Goal: Task Accomplishment & Management: Manage account settings

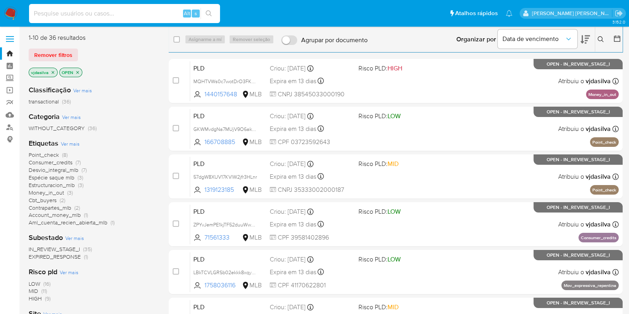
click at [132, 14] on input at bounding box center [124, 13] width 191 height 10
paste input "HrAejnUP5bH3qMnKFDxJheL4"
type input "HrAejnUP5bH3qMnKFDxJheL4"
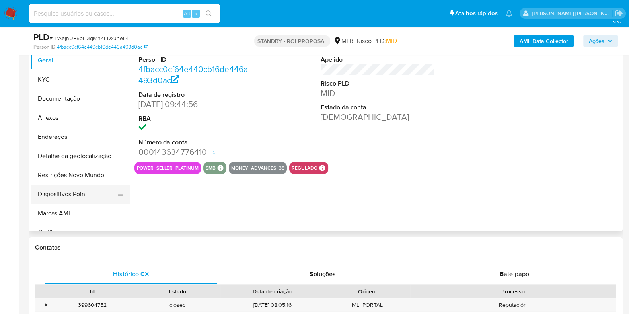
scroll to position [149, 0]
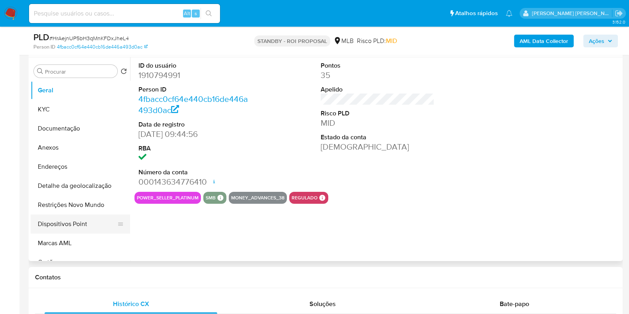
select select "10"
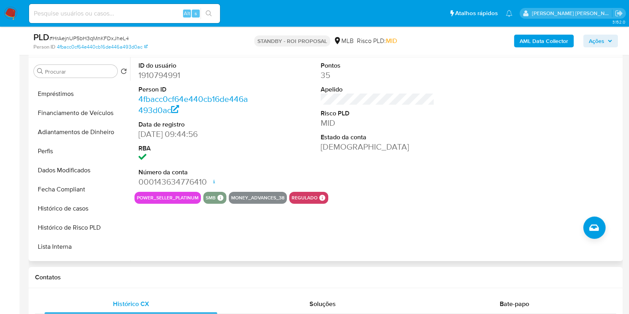
scroll to position [249, 0]
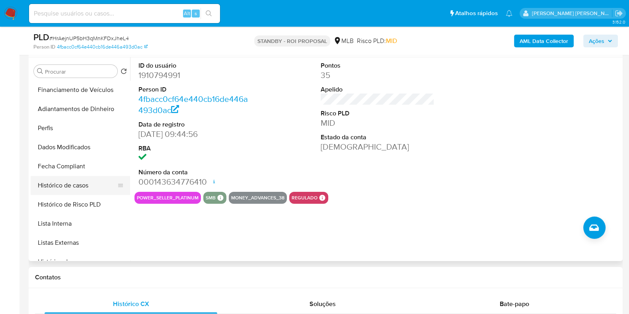
click at [69, 185] on button "Histórico de casos" at bounding box center [77, 185] width 93 height 19
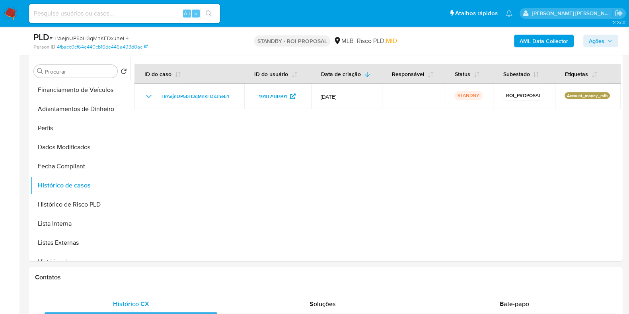
click at [112, 20] on div "Alt s" at bounding box center [124, 13] width 191 height 19
click at [113, 13] on input at bounding box center [124, 13] width 191 height 10
paste input "1g4RTYG03ckDEMOvQvC4pj0W"
type input "1g4RTYG03ckDEMOvQvC4pj0W"
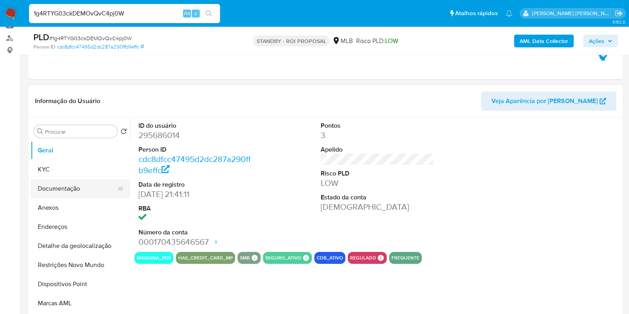
scroll to position [149, 0]
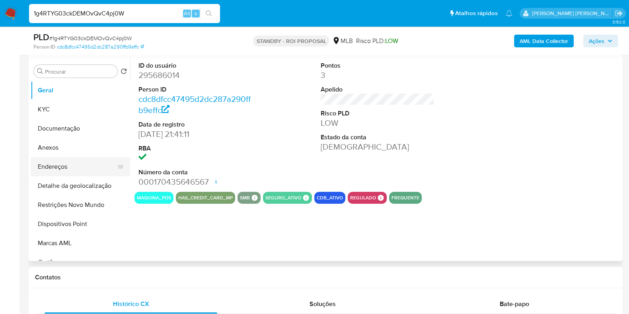
select select "10"
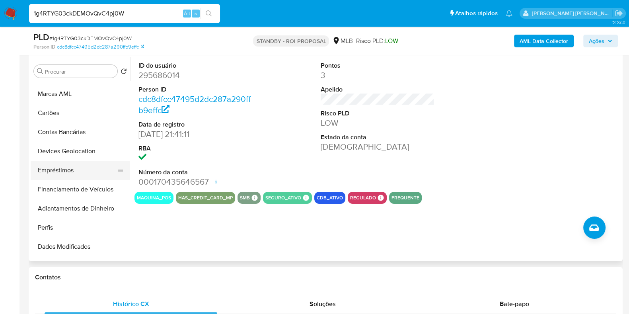
scroll to position [199, 0]
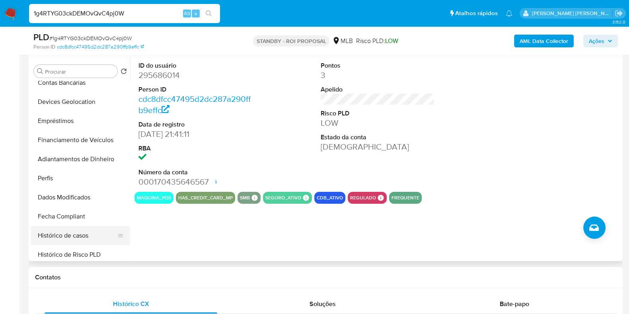
click at [67, 240] on button "Histórico de casos" at bounding box center [77, 235] width 93 height 19
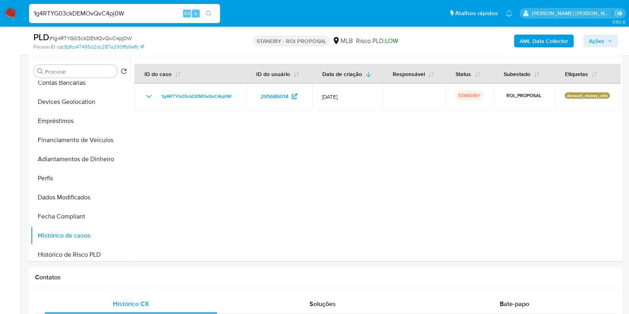
click at [158, 14] on input "1g4RTYG03ckDEMOvQvC4pj0W" at bounding box center [124, 13] width 191 height 10
paste input "l9w6aLmxURv96agEewQVmqBD"
type input "l9w6aLmxURv96agEewQVmqBD"
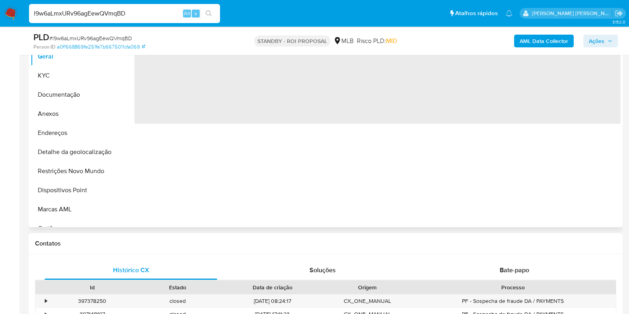
scroll to position [199, 0]
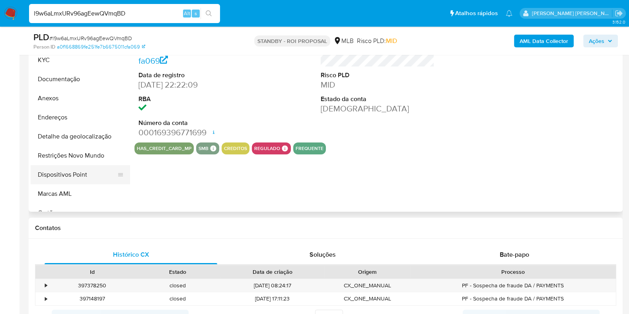
select select "10"
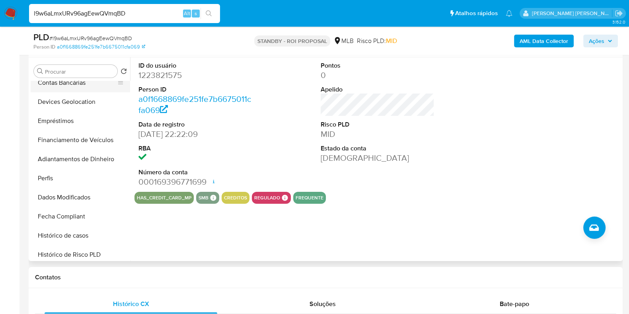
scroll to position [249, 0]
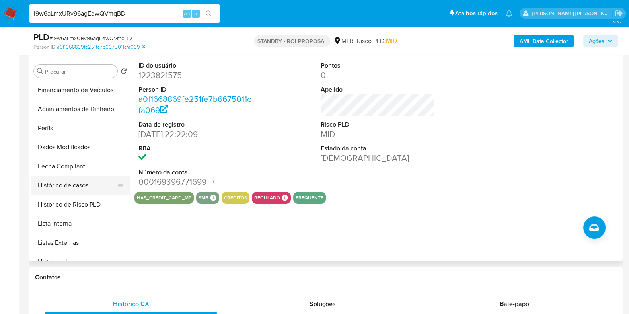
click at [88, 188] on button "Histórico de casos" at bounding box center [77, 185] width 93 height 19
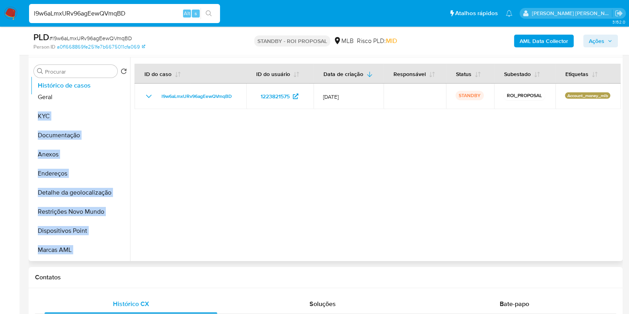
scroll to position [0, 0]
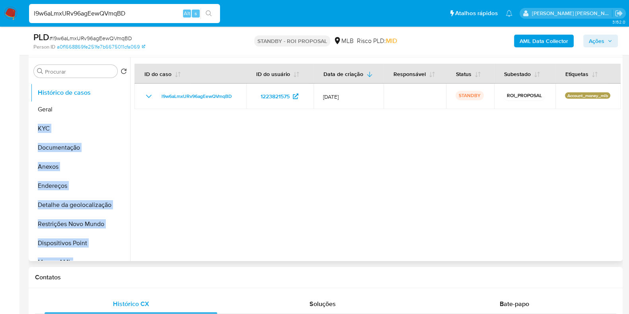
drag, startPoint x: 115, startPoint y: 186, endPoint x: 119, endPoint y: 94, distance: 92.5
click at [119, 94] on ul "Geral KYC Documentação Anexos Endereços Detalhe da geolocalização Restrições No…" at bounding box center [81, 171] width 100 height 180
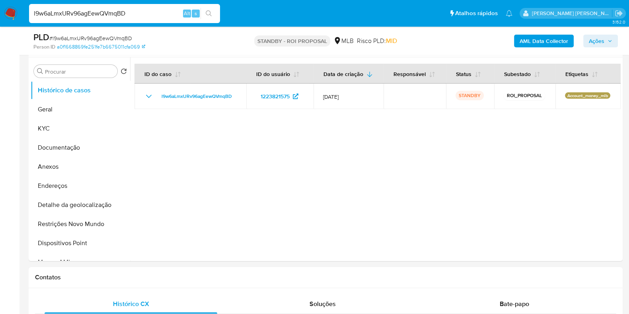
click at [155, 15] on input "l9w6aLmxURv96agEewQVmqBD" at bounding box center [124, 13] width 191 height 10
paste input "81WrMuZHD7qV0PcNyF7ngBGX"
click at [155, 15] on input "l9w6aLmxURv96agEewQVmqBD81WrMuZHD7qV0PcNyF7ngBGX" at bounding box center [124, 13] width 191 height 10
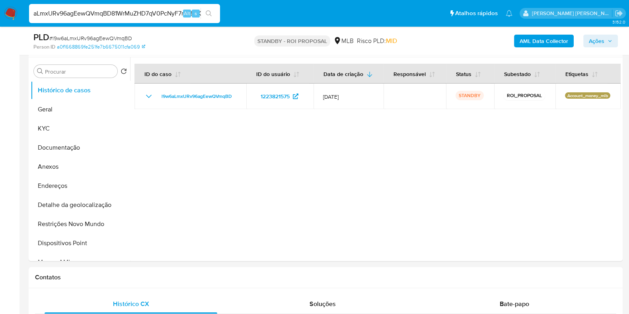
click at [155, 15] on input "l9w6aLmxURv96agEewQVmqBD81WrMuZHD7qV0PcNyF7ngBGX" at bounding box center [124, 13] width 191 height 10
paste input
type input "81WrMuZHD7qV0PcNyF7ngBGX"
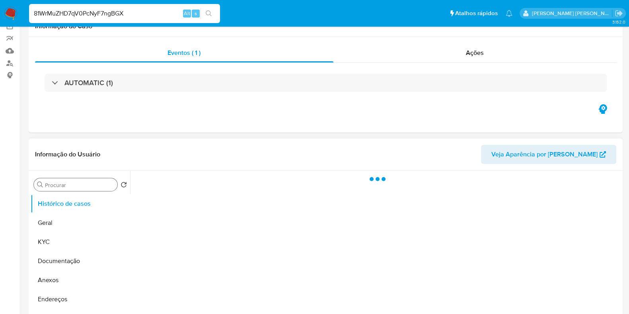
scroll to position [99, 0]
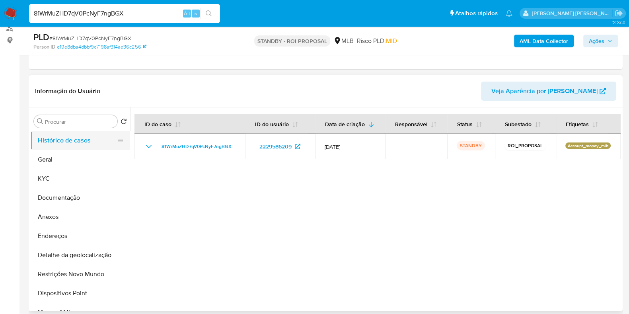
click at [84, 144] on button "Histórico de casos" at bounding box center [77, 140] width 93 height 19
select select "10"
click at [101, 142] on button "Histórico de casos" at bounding box center [77, 140] width 93 height 19
drag, startPoint x: 118, startPoint y: 142, endPoint x: 116, endPoint y: 184, distance: 42.2
click at [159, 8] on input "81WrMuZHD7qV0PcNyF7ngBGX" at bounding box center [124, 13] width 191 height 10
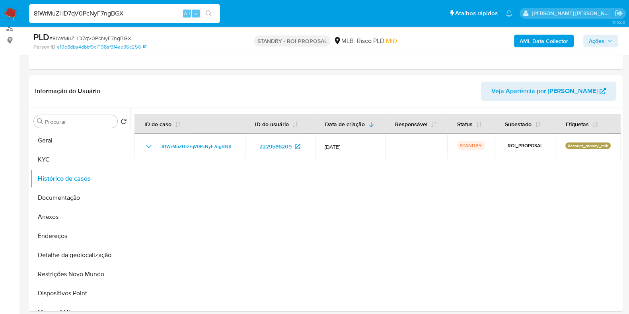
click at [159, 8] on input "81WrMuZHD7qV0PcNyF7ngBGX" at bounding box center [124, 13] width 191 height 10
paste input "aNsGA1IuNsJbUubwzLtSoFFC"
type input "aNsGA1IuNsJbUubwzLtSoFFC"
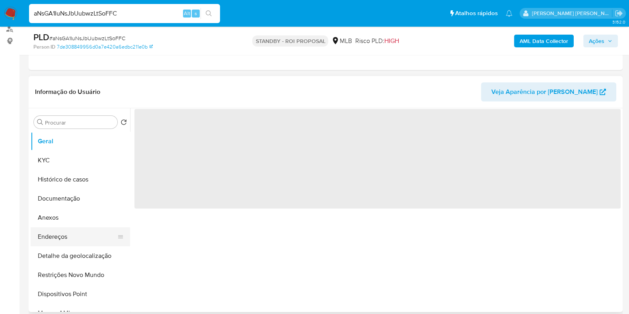
scroll to position [99, 0]
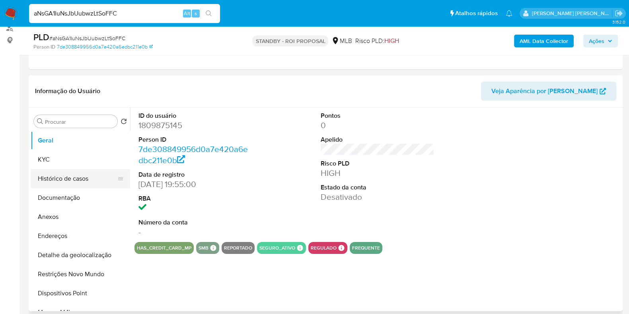
click at [68, 180] on button "Histórico de casos" at bounding box center [77, 178] width 93 height 19
select select "10"
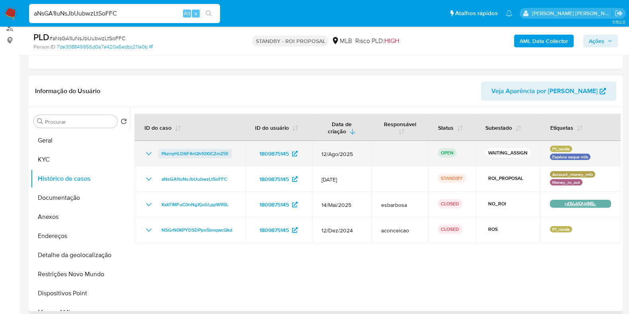
drag, startPoint x: 234, startPoint y: 153, endPoint x: 159, endPoint y: 154, distance: 75.2
click at [159, 154] on div "PkznyHLD6F4nQh10XICZmZ5E" at bounding box center [190, 154] width 92 height 10
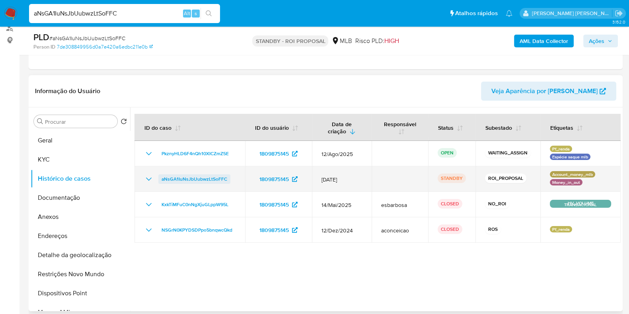
click at [185, 180] on span "aNsGA1IuNsJbUubwzLtSoFFC" at bounding box center [195, 179] width 66 height 10
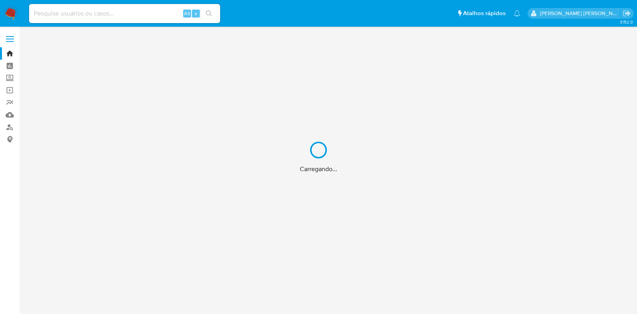
click at [9, 54] on div "Carregando..." at bounding box center [318, 157] width 637 height 314
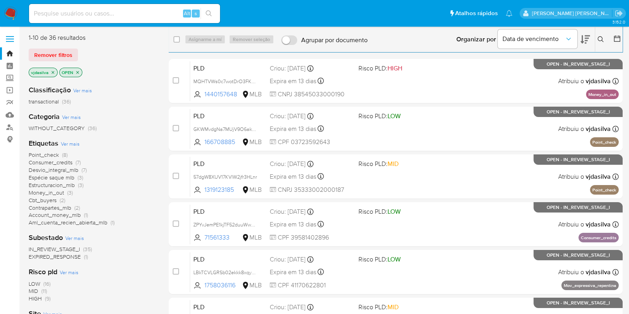
click at [598, 39] on icon at bounding box center [601, 39] width 6 height 6
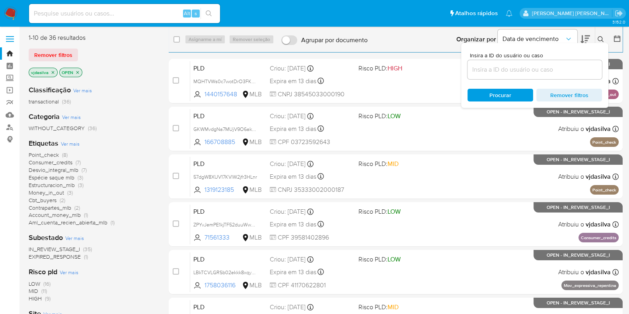
click at [533, 65] on input at bounding box center [535, 69] width 135 height 10
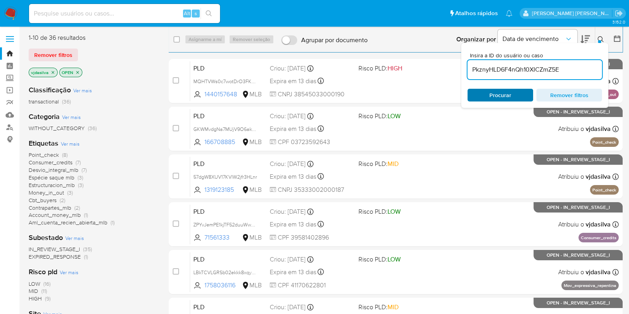
type input "PkznyHLD6F4nQh10XICZmZ5E"
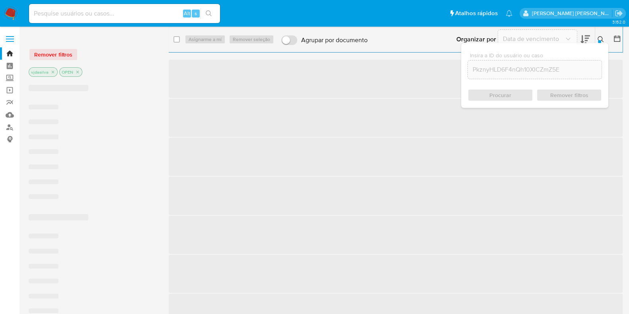
click at [502, 98] on div "Procurar Remover filtros" at bounding box center [535, 95] width 135 height 13
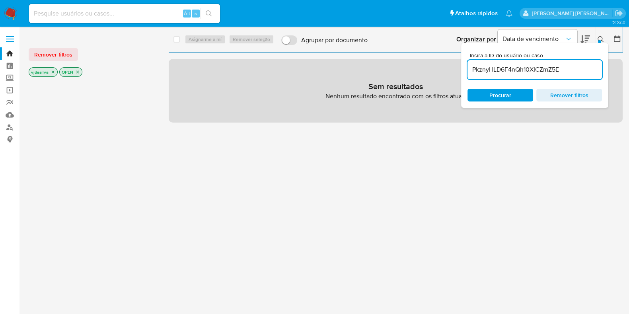
click at [560, 67] on input "PkznyHLD6F4nQh10XICZmZ5E" at bounding box center [535, 69] width 135 height 10
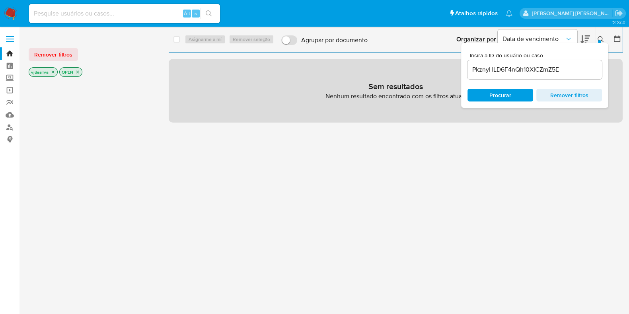
click at [52, 72] on icon "close-filter" at bounding box center [53, 72] width 3 height 3
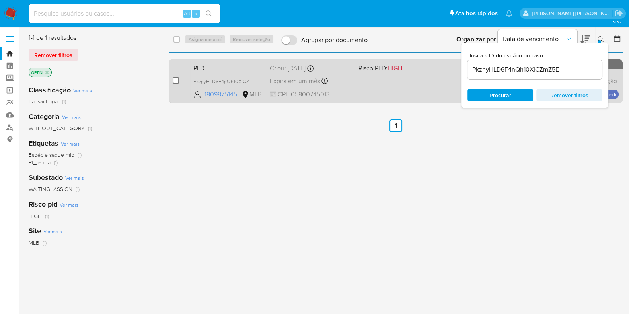
click at [173, 78] on input "checkbox" at bounding box center [176, 80] width 6 height 6
checkbox input "true"
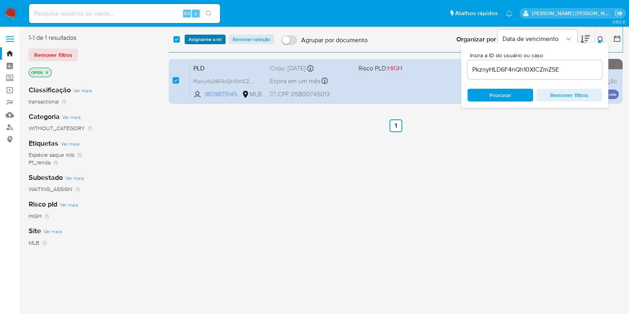
click at [202, 40] on span "Asignarme a mí" at bounding box center [205, 39] width 33 height 8
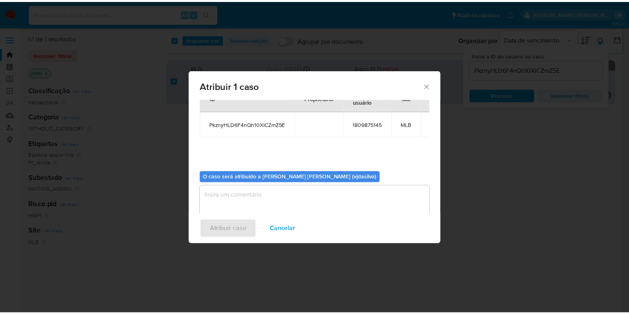
scroll to position [41, 0]
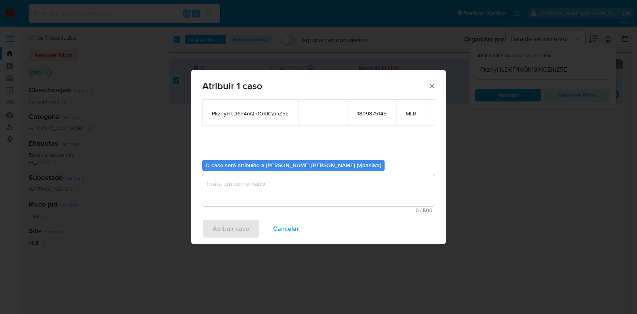
click at [269, 179] on textarea "assign-modal" at bounding box center [318, 190] width 232 height 32
click at [245, 232] on span "Atribuir caso" at bounding box center [231, 229] width 37 height 18
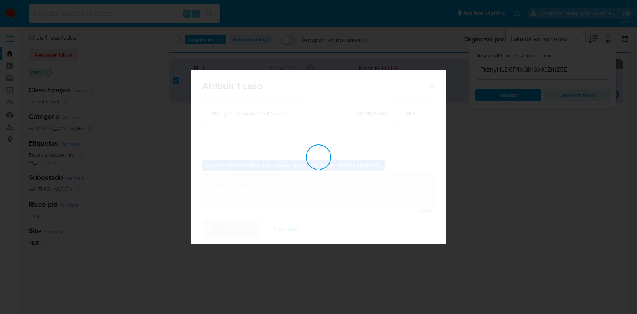
checkbox input "false"
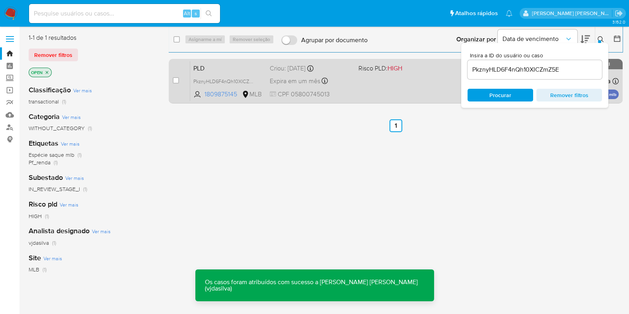
click at [406, 76] on div "PLD PkznyHLD6F4nQh10XICZmZ5E 1809875145 MLB Risco PLD: HIGH Criou: 12/08/2025 C…" at bounding box center [404, 81] width 429 height 40
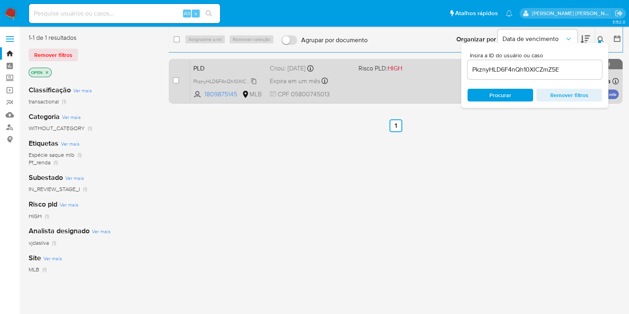
click at [255, 80] on span "PkznyHLD6F4nQh10XICZmZ5E" at bounding box center [227, 80] width 68 height 9
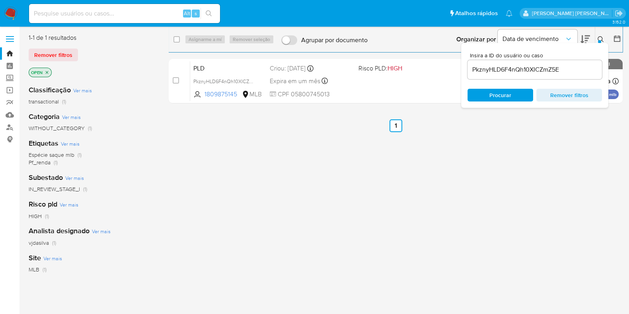
click at [79, 9] on input at bounding box center [124, 13] width 191 height 10
paste input "z25LWj5VXljN5xBo2Luw5LYO"
type input "z25LWj5VXljN5xBo2Luw5LYO"
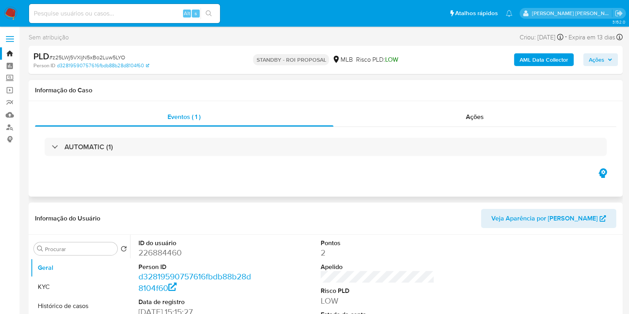
select select "10"
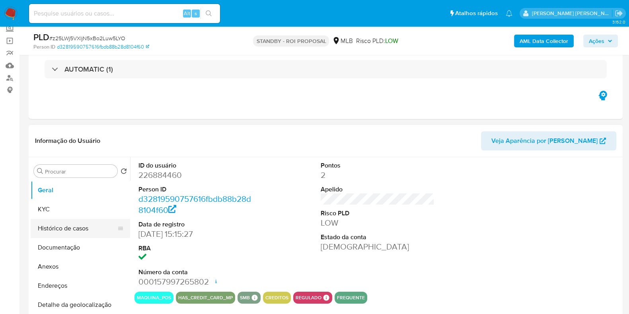
click at [60, 229] on button "Histórico de casos" at bounding box center [77, 228] width 93 height 19
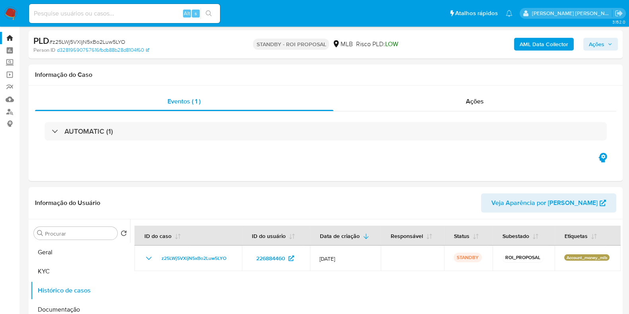
scroll to position [0, 0]
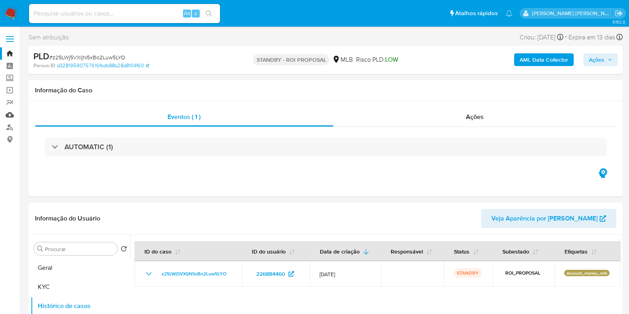
click at [10, 115] on link "Mulan" at bounding box center [47, 115] width 95 height 12
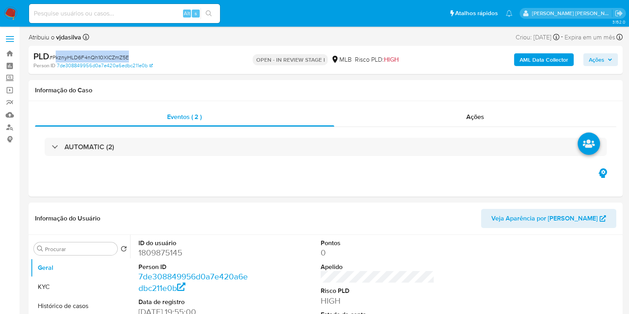
select select "10"
drag, startPoint x: 128, startPoint y: 58, endPoint x: 53, endPoint y: 58, distance: 74.8
click at [53, 58] on div "PLD # PkznyHLD6F4nQh10XICZmZ5E" at bounding box center [129, 57] width 192 height 12
click at [603, 59] on span "Ações" at bounding box center [597, 59] width 16 height 13
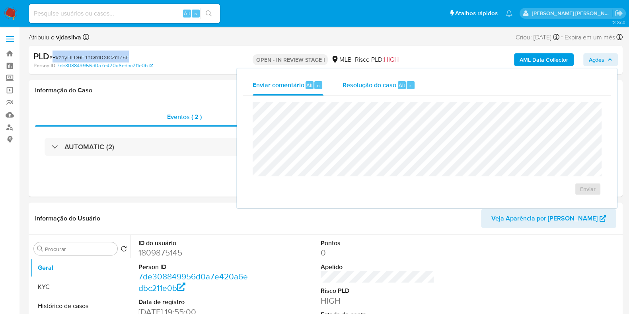
click at [346, 86] on span "Resolução do caso" at bounding box center [370, 84] width 54 height 9
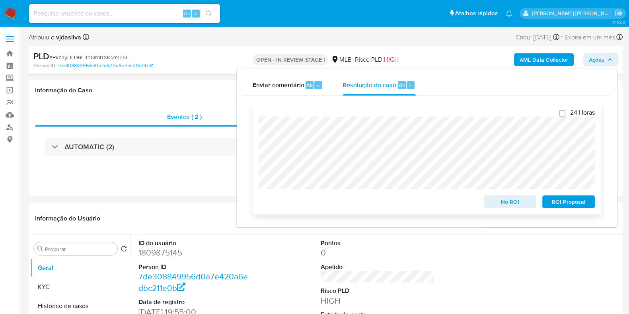
click at [513, 205] on span "No ROI" at bounding box center [510, 201] width 41 height 11
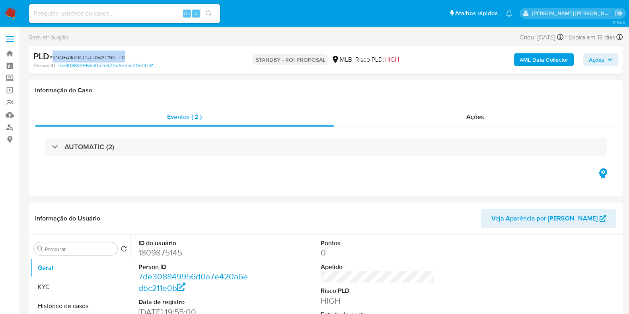
select select "10"
drag, startPoint x: 125, startPoint y: 58, endPoint x: 53, endPoint y: 58, distance: 71.6
click at [53, 58] on div "PLD # aNsGA1IuNsJbUubwzLtSoFFC" at bounding box center [129, 57] width 192 height 12
copy span "aNsGA1IuNsJbUubwzLtSoFFC"
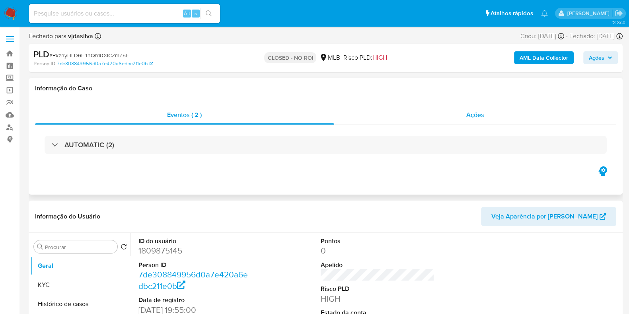
select select "10"
click at [502, 113] on div "Ações" at bounding box center [475, 114] width 283 height 19
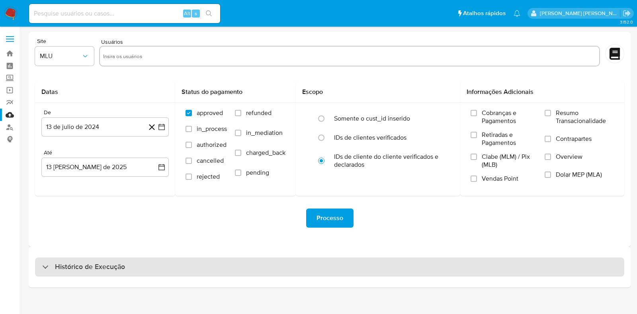
click at [154, 261] on div "Histórico de Execução" at bounding box center [329, 267] width 589 height 19
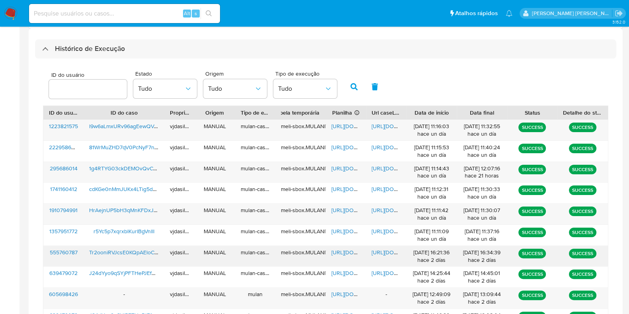
scroll to position [277, 0]
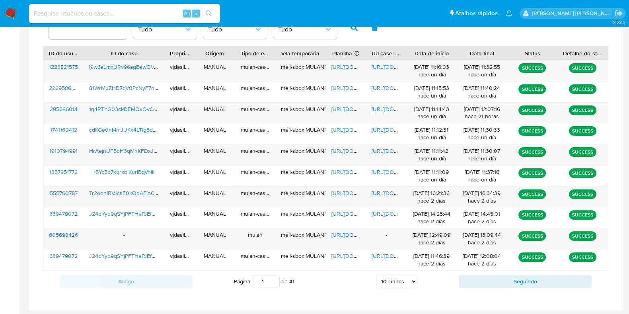
click at [400, 280] on select "5 Linhas 10 Linhas 20 Linhas 25 Linhas 50 Linhas 100 Linhas" at bounding box center [397, 282] width 41 height 14
click at [388, 278] on select "5 Linhas 10 Linhas 20 Linhas 25 Linhas 50 Linhas 100 Linhas" at bounding box center [397, 282] width 41 height 14
select select "100"
click at [377, 275] on select "5 Linhas 10 Linhas 20 Linhas 25 Linhas 50 Linhas 100 Linhas" at bounding box center [397, 282] width 41 height 14
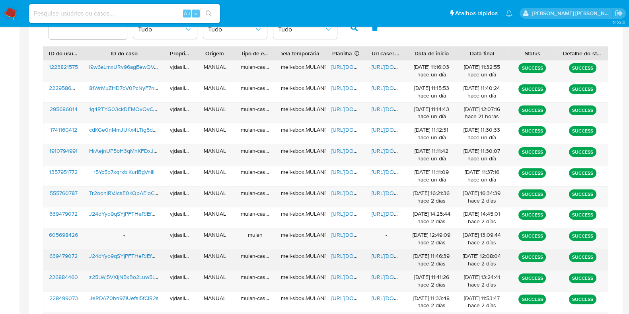
scroll to position [605, 0]
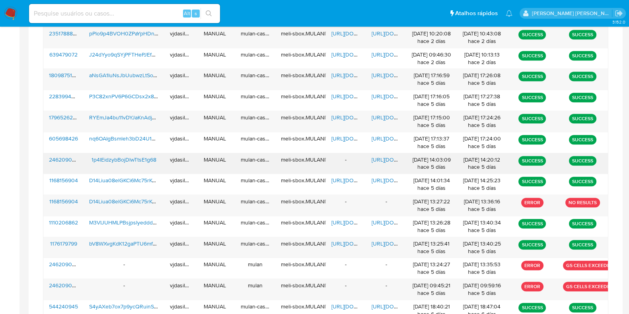
click at [390, 158] on span "https://docs.google.com/document/d/11J6y4OWhDkNepuZciEZWANAaF5fBooNyRktoUjTU3Nc…" at bounding box center [399, 160] width 55 height 8
click at [135, 159] on span "1p4lEidzybBojDlwTtsE1g68" at bounding box center [124, 160] width 65 height 8
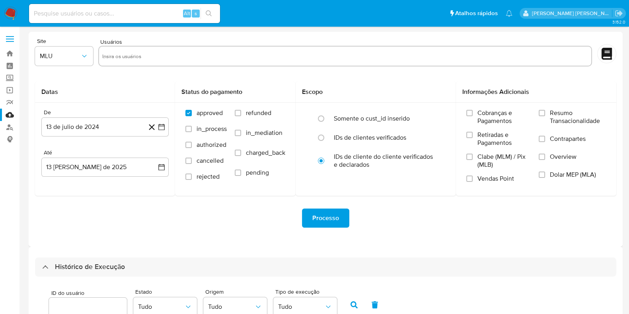
click at [10, 14] on img at bounding box center [11, 14] width 14 height 14
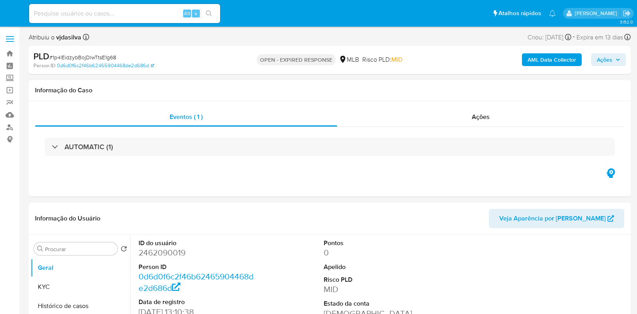
select select "10"
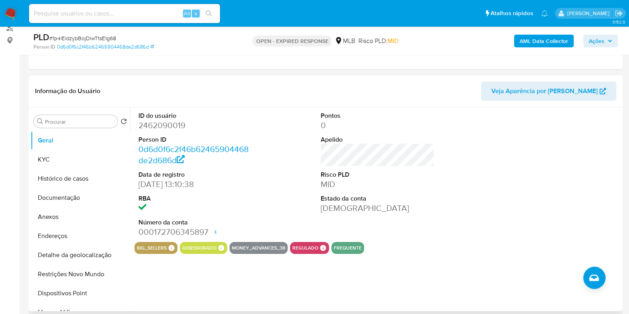
scroll to position [99, 0]
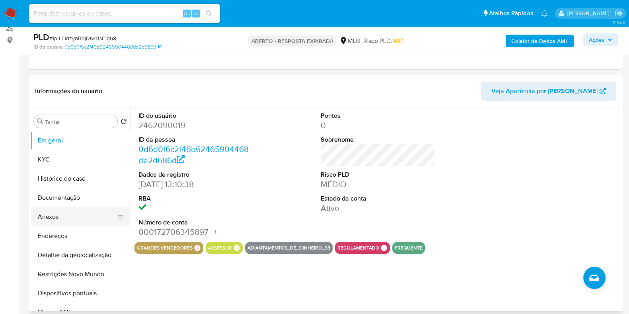
click at [58, 216] on button "Anexos" at bounding box center [77, 216] width 93 height 19
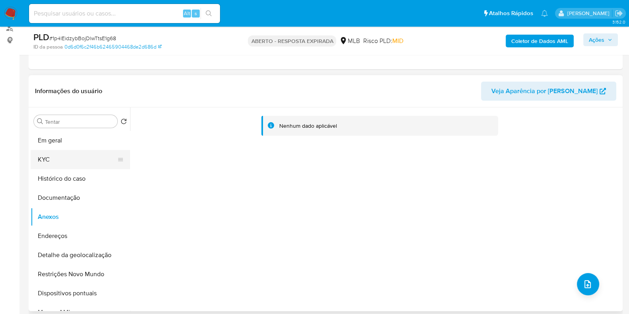
click at [64, 156] on button "KYC" at bounding box center [77, 159] width 93 height 19
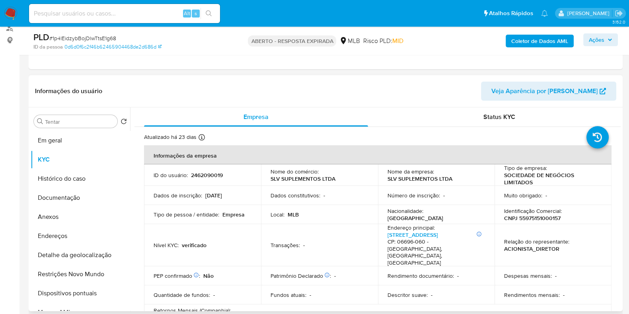
scroll to position [49, 0]
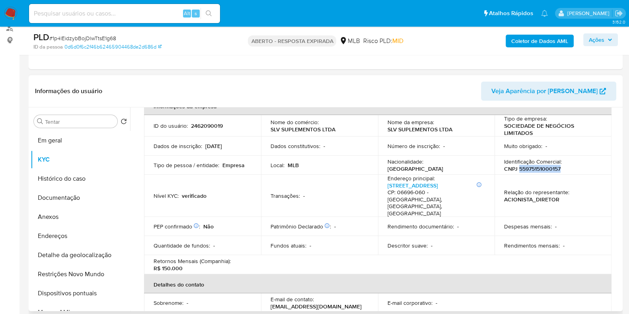
drag, startPoint x: 564, startPoint y: 170, endPoint x: 516, endPoint y: 171, distance: 47.4
click at [516, 171] on div "Identificação Comercial : CNPJ 55975151000157" at bounding box center [553, 165] width 98 height 14
copy font "55975151000157"
click at [68, 144] on button "Em geral" at bounding box center [77, 140] width 93 height 19
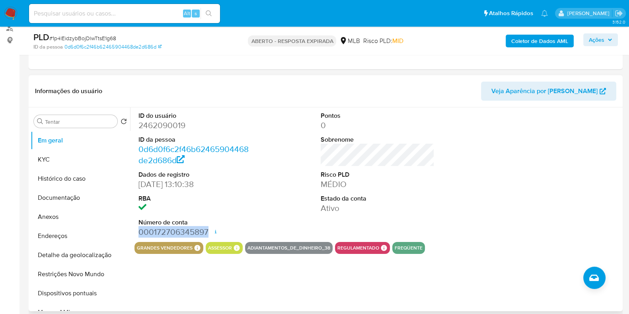
drag, startPoint x: 207, startPoint y: 232, endPoint x: 139, endPoint y: 232, distance: 68.1
click at [139, 232] on font "000172706345897" at bounding box center [174, 232] width 70 height 12
copy font "000172706345897"
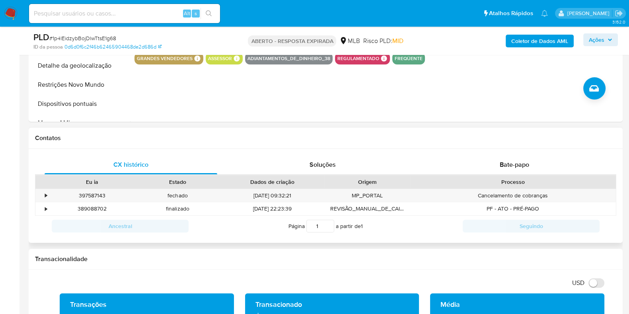
scroll to position [299, 0]
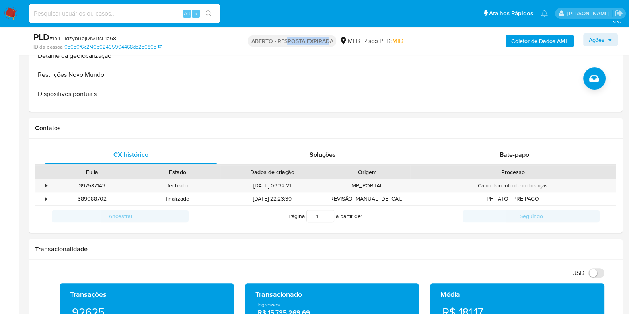
drag, startPoint x: 285, startPoint y: 37, endPoint x: 328, endPoint y: 42, distance: 44.0
click at [328, 42] on font "ABERTO - RESPOSTA EXPIRADA" at bounding box center [292, 41] width 82 height 8
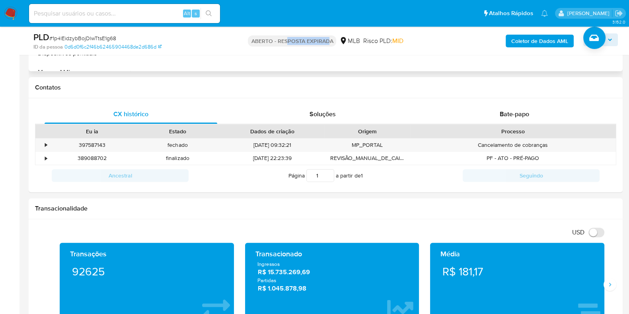
scroll to position [348, 0]
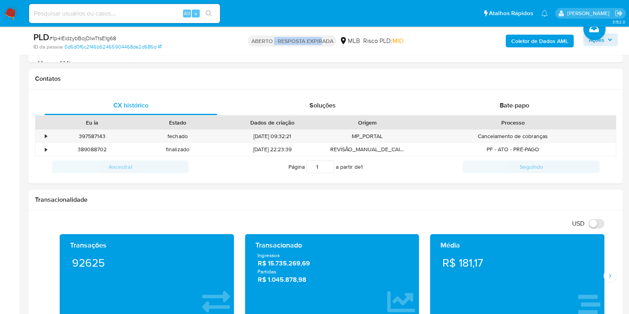
drag, startPoint x: 274, startPoint y: 38, endPoint x: 322, endPoint y: 47, distance: 49.3
click at [322, 47] on div "ABERTO - RESPOSTA EXPIRADA MLB Risco PLD: MID" at bounding box center [325, 40] width 193 height 19
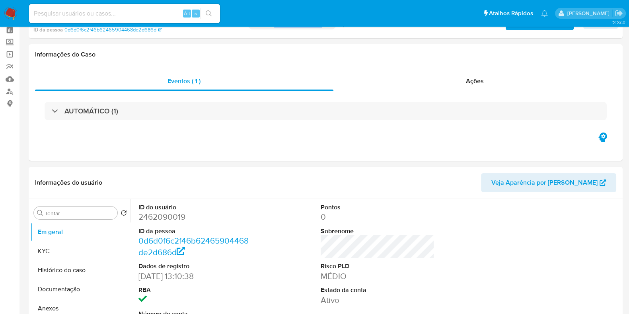
scroll to position [0, 0]
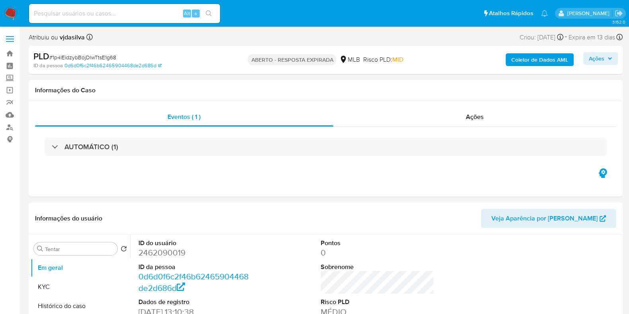
click at [88, 53] on font "1p4lEidzybBojDlwTtsE1g68" at bounding box center [85, 57] width 64 height 8
copy font "1p4lEidzybBojDlwTtsE1g68"
drag, startPoint x: 250, startPoint y: 61, endPoint x: 328, endPoint y: 68, distance: 78.7
click at [325, 67] on div "ABERTO - RESPOSTA EXPIRADA MLB Risco PLD: MID" at bounding box center [325, 60] width 193 height 19
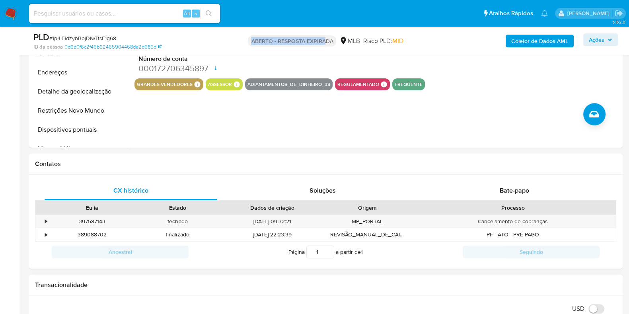
scroll to position [113, 0]
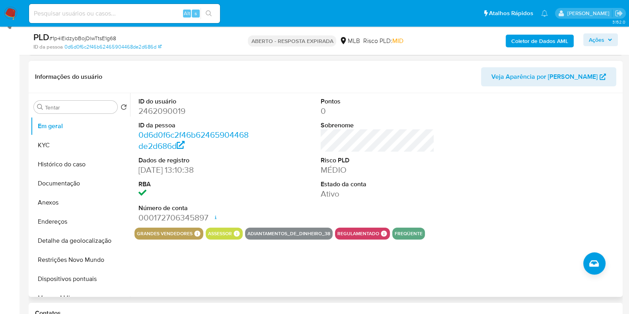
click at [176, 105] on font "2462090019" at bounding box center [162, 111] width 47 height 12
click at [171, 108] on font "2462090019" at bounding box center [162, 111] width 47 height 12
click at [64, 136] on button "KYC" at bounding box center [77, 145] width 93 height 19
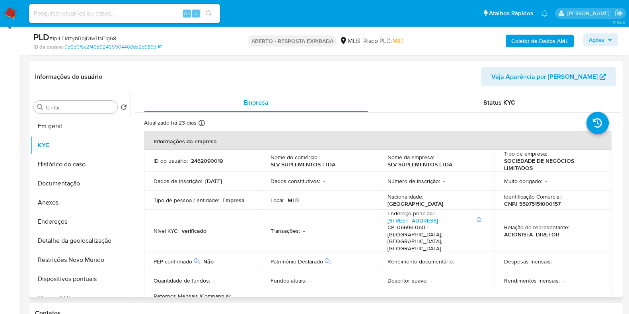
click at [521, 204] on font "CNPJ 55975151000157" at bounding box center [532, 204] width 57 height 8
copy font "55975151000157"
click at [72, 164] on button "Histórico do caso" at bounding box center [77, 164] width 93 height 19
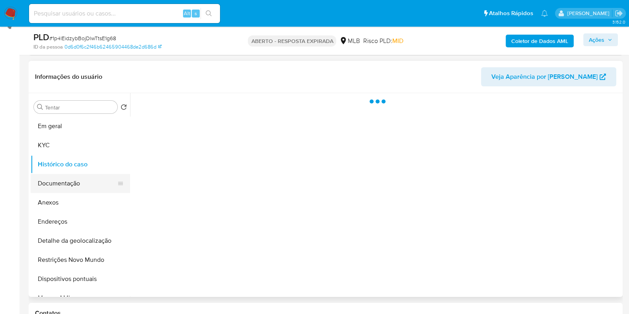
click at [75, 181] on button "Documentação" at bounding box center [77, 183] width 93 height 19
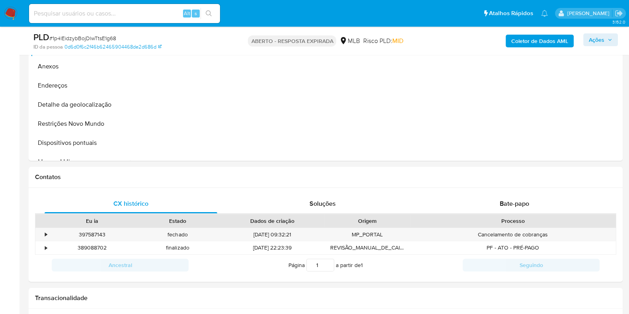
scroll to position [253, 0]
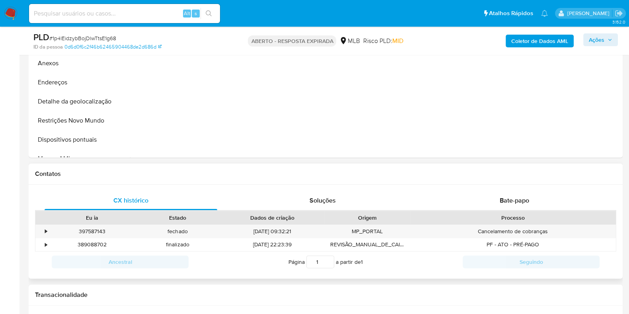
click at [508, 212] on div "Processo" at bounding box center [513, 218] width 206 height 14
click at [510, 201] on font "Bate-papo" at bounding box center [514, 200] width 29 height 9
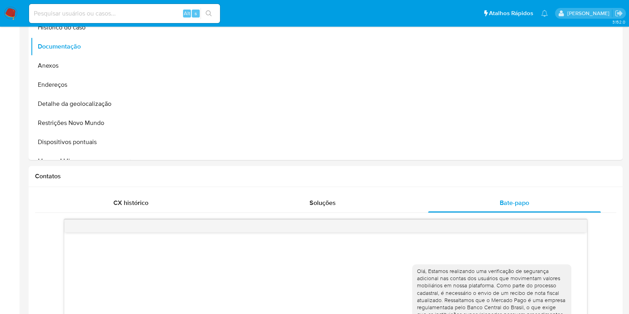
scroll to position [4, 0]
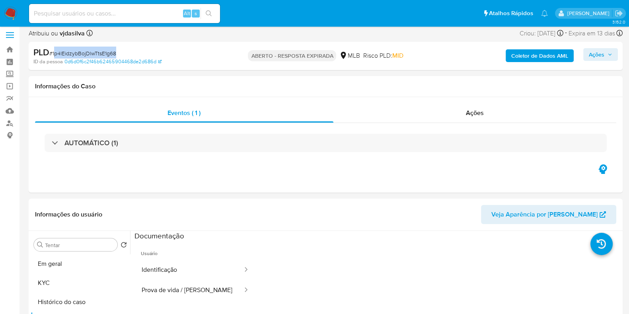
drag, startPoint x: 122, startPoint y: 52, endPoint x: 57, endPoint y: 53, distance: 65.3
click at [57, 53] on div "PLD # 1p4lEidzybBojDlwTtsE1g68" at bounding box center [129, 53] width 192 height 12
drag, startPoint x: 55, startPoint y: 51, endPoint x: 119, endPoint y: 54, distance: 64.5
click at [119, 54] on div "PLD # 1p4lEidzybBojDlwTtsE1g68" at bounding box center [129, 53] width 192 height 12
copy font "1p4lEidzybBojDlwTtsE1g68"
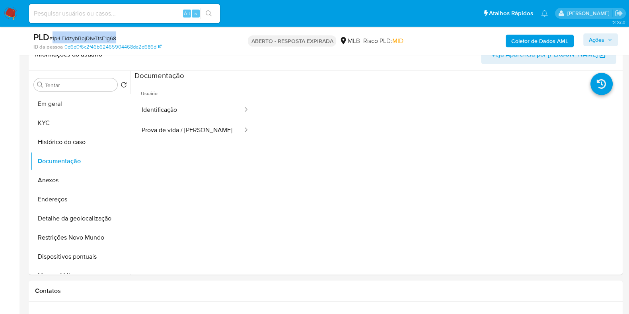
scroll to position [127, 0]
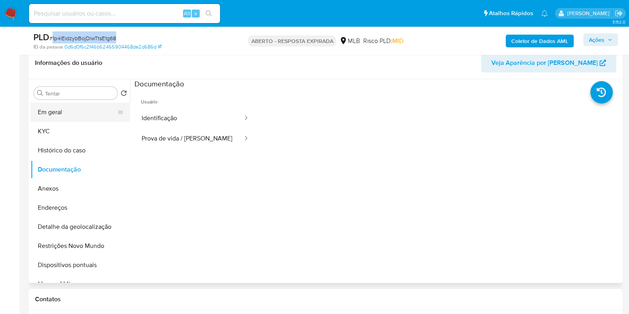
click at [68, 108] on button "Em geral" at bounding box center [77, 112] width 93 height 19
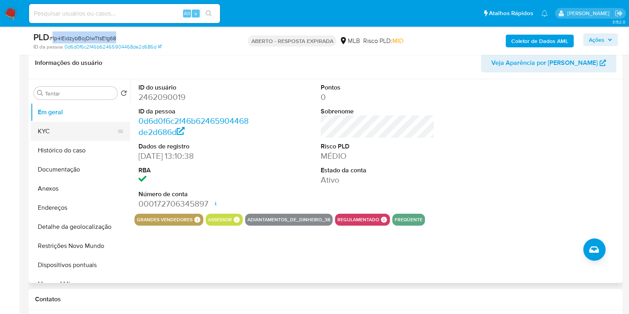
click at [88, 135] on button "KYC" at bounding box center [77, 131] width 93 height 19
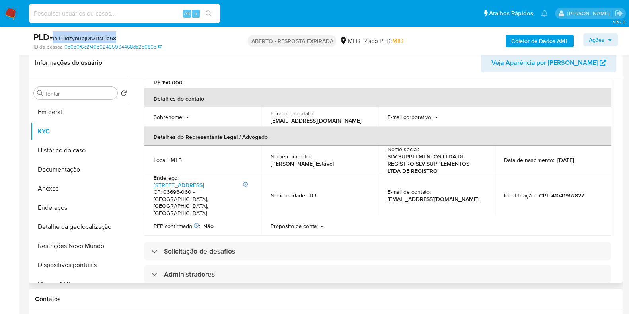
scroll to position [211, 0]
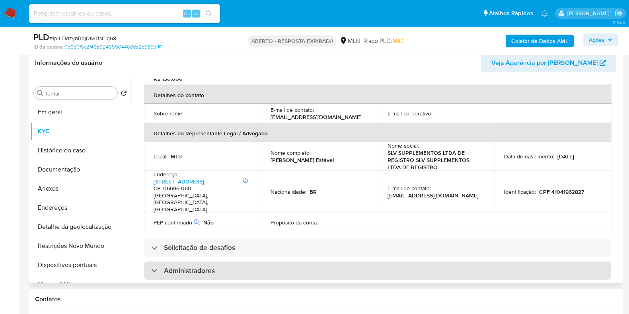
click at [299, 262] on div "Administradores" at bounding box center [377, 271] width 467 height 18
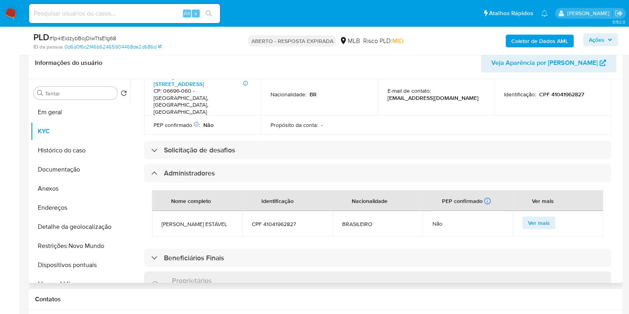
scroll to position [314, 0]
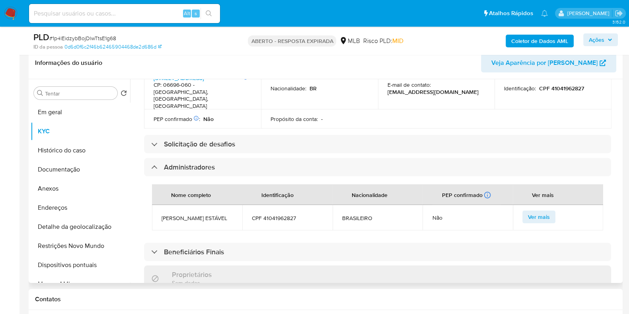
drag, startPoint x: 183, startPoint y: 200, endPoint x: 159, endPoint y: 189, distance: 26.7
click at [159, 205] on td "SAMARA CAHANOVICH ESTÁVEL" at bounding box center [197, 217] width 90 height 25
copy font "SAMARA CAHANOVICH ESTÁVEL"
drag, startPoint x: 298, startPoint y: 197, endPoint x: 264, endPoint y: 194, distance: 34.7
click at [264, 215] on span "CPF 41041962827" at bounding box center [287, 218] width 71 height 7
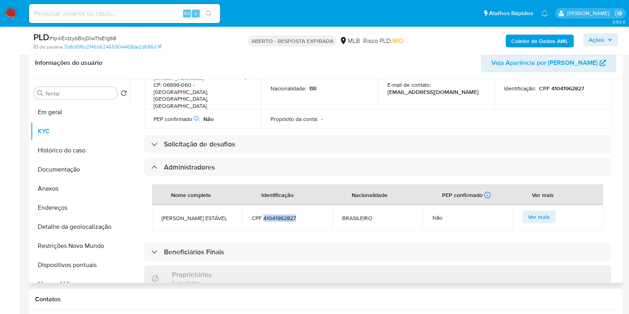
copy font "41041962827"
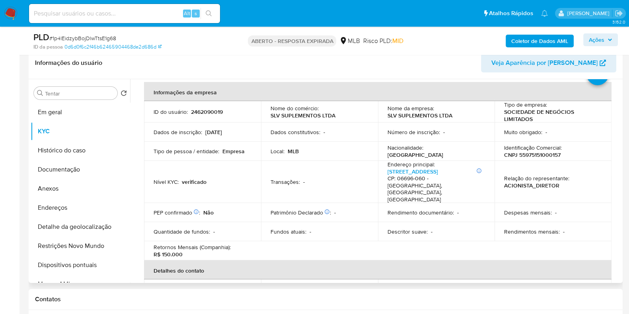
scroll to position [49, 0]
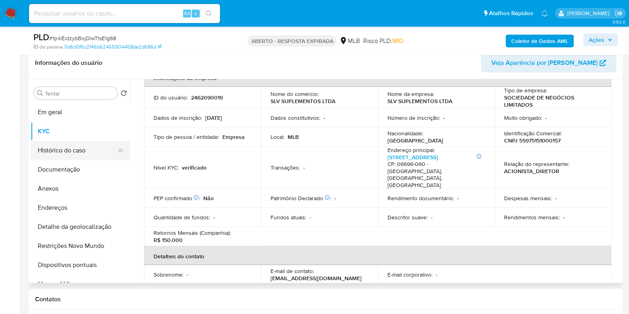
click at [64, 153] on button "Histórico do caso" at bounding box center [77, 150] width 93 height 19
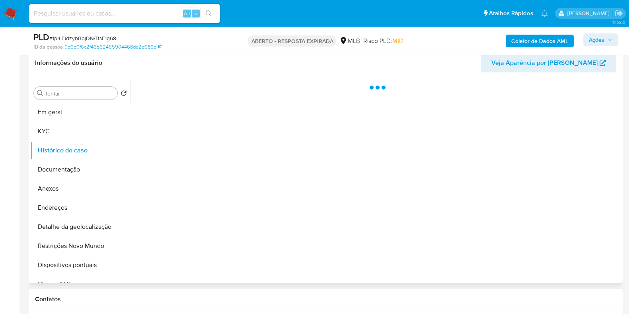
scroll to position [0, 0]
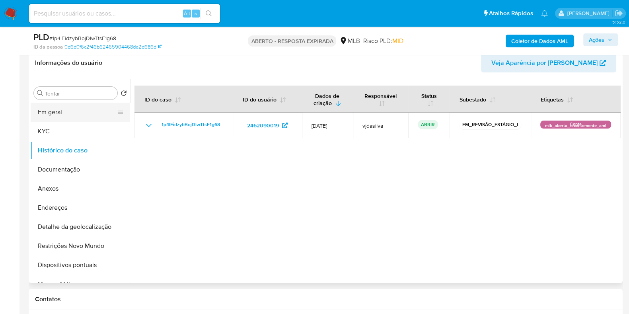
click at [80, 115] on button "Em geral" at bounding box center [77, 112] width 93 height 19
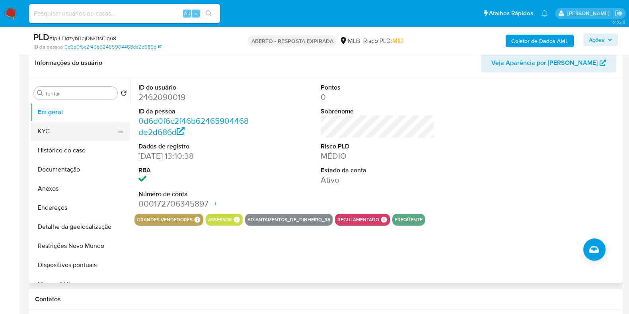
click at [76, 127] on button "KYC" at bounding box center [77, 131] width 93 height 19
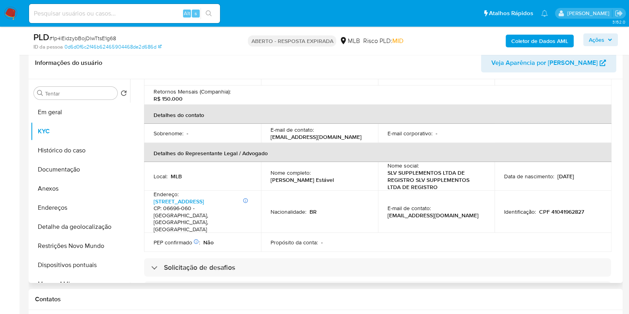
scroll to position [199, 0]
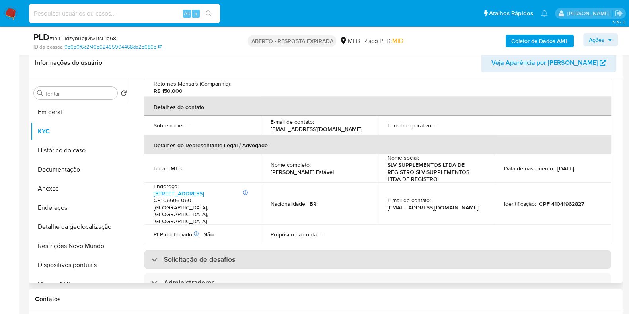
click at [217, 254] on font "Solicitação de desafios" at bounding box center [199, 259] width 71 height 10
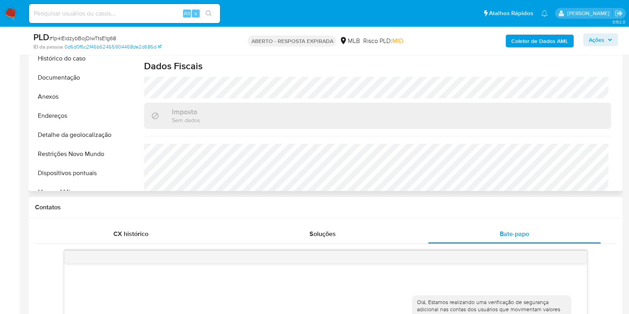
scroll to position [227, 0]
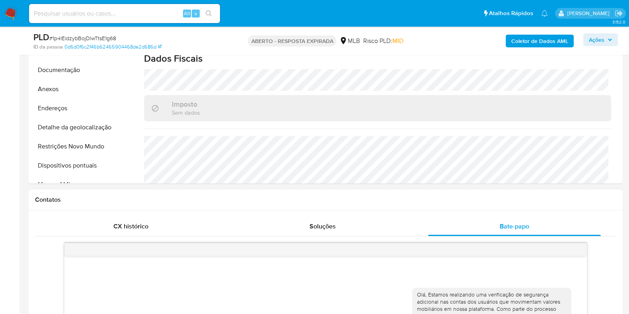
click at [573, 208] on div "Contatos" at bounding box center [326, 199] width 594 height 21
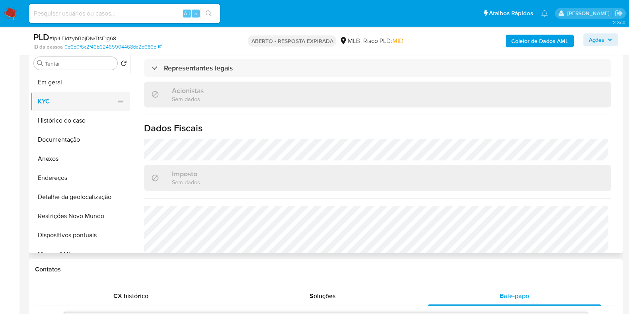
scroll to position [141, 0]
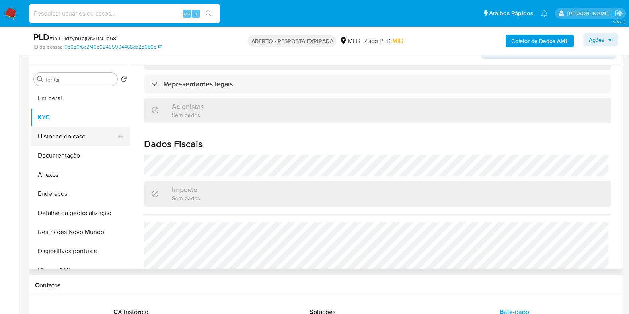
click at [90, 133] on button "Histórico do caso" at bounding box center [77, 136] width 93 height 19
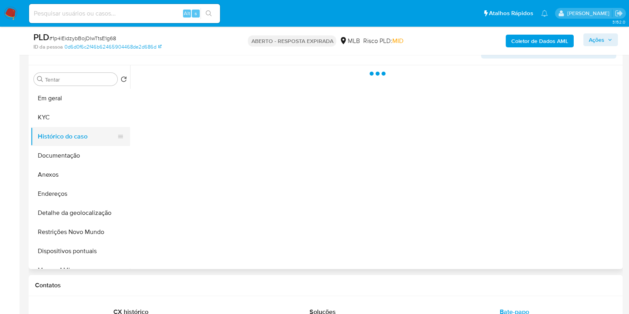
scroll to position [0, 0]
click at [90, 155] on button "Documentação" at bounding box center [77, 155] width 93 height 19
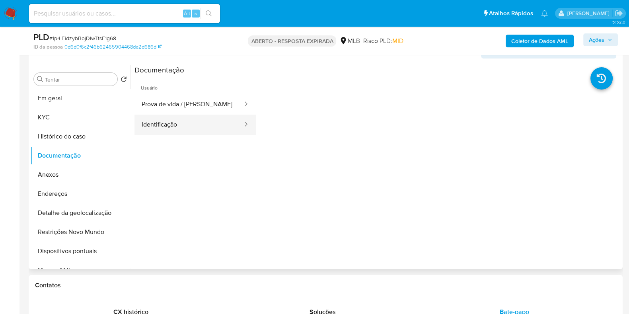
click at [188, 129] on button "Identificação" at bounding box center [189, 125] width 109 height 20
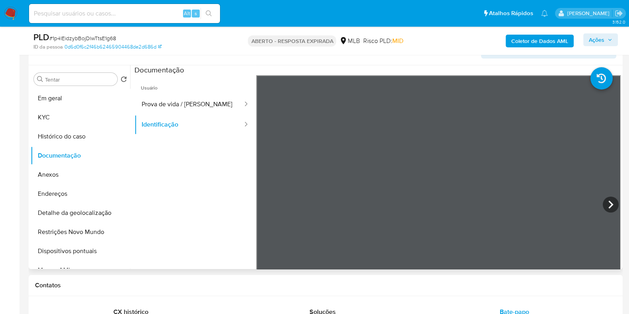
scroll to position [49, 0]
click at [163, 107] on button "Prova de vida / Selfie" at bounding box center [189, 104] width 109 height 20
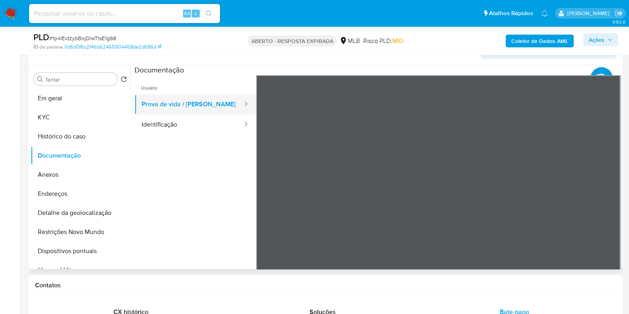
click at [195, 104] on button "Prova de vida / Selfie" at bounding box center [189, 104] width 109 height 20
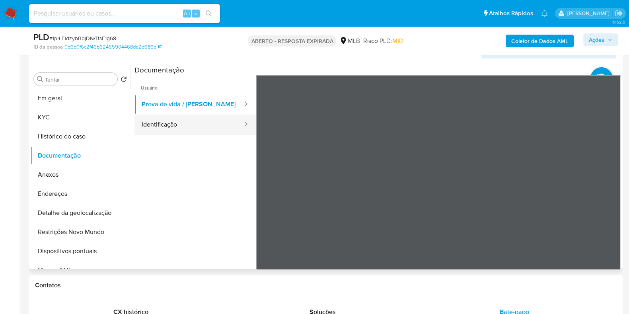
click at [187, 124] on button "Identificação" at bounding box center [189, 125] width 109 height 20
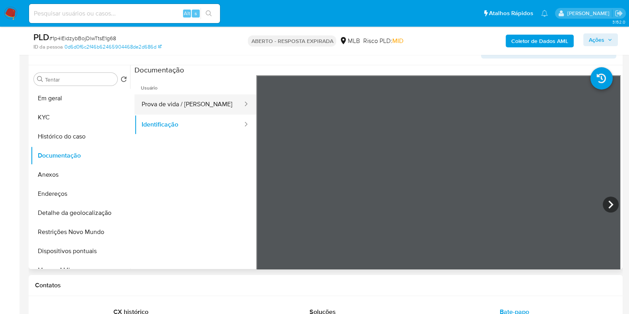
click at [201, 103] on button "Prova de vida / Selfie" at bounding box center [189, 104] width 109 height 20
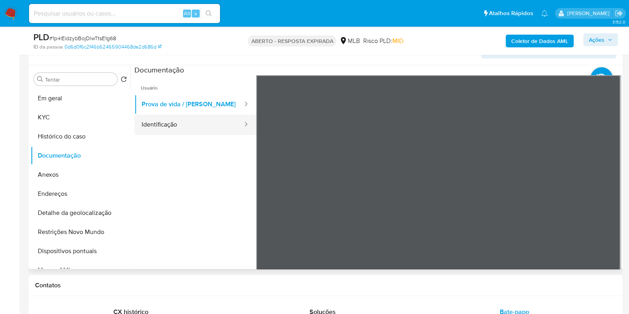
click at [219, 127] on button "Identificação" at bounding box center [189, 125] width 109 height 20
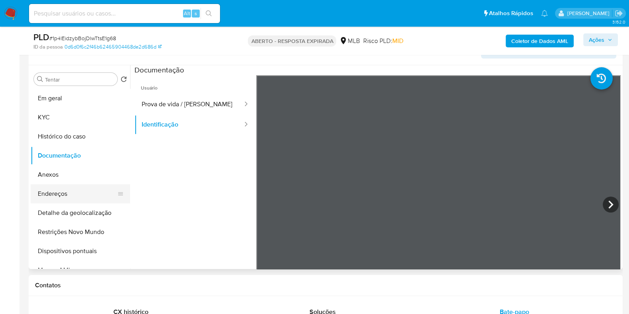
click at [60, 196] on button "Endereços" at bounding box center [77, 193] width 93 height 19
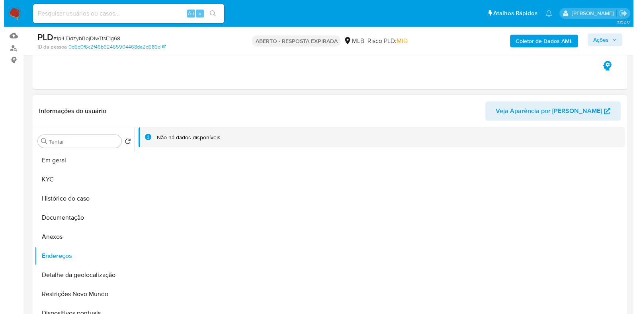
scroll to position [92, 0]
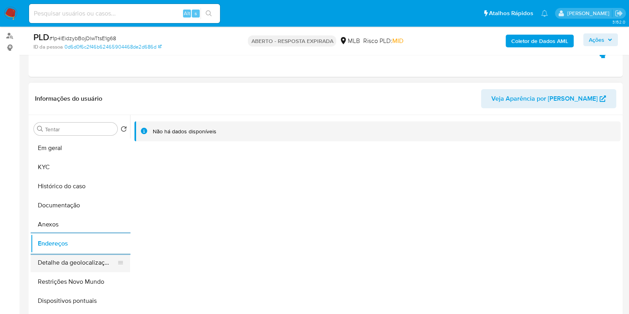
click at [53, 261] on button "Detalhe da geolocalização" at bounding box center [77, 262] width 93 height 19
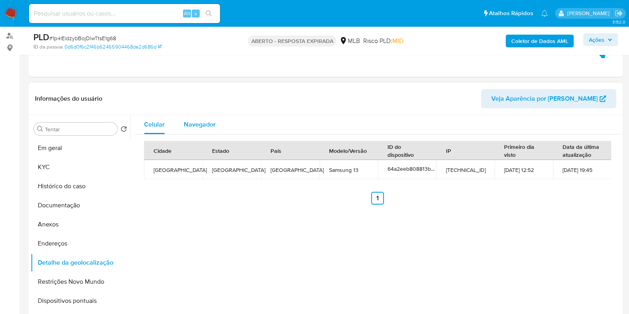
click at [213, 120] on font "Navegador" at bounding box center [200, 124] width 32 height 9
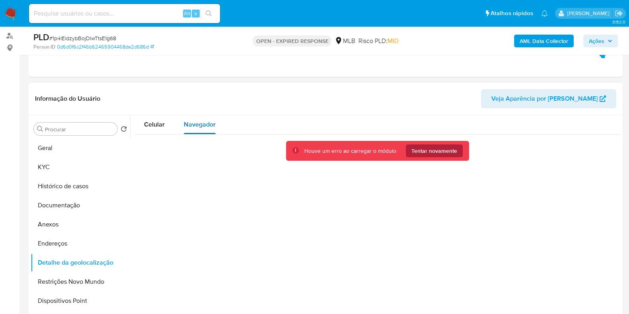
click at [435, 152] on span "Tentar novamente" at bounding box center [435, 150] width 46 height 13
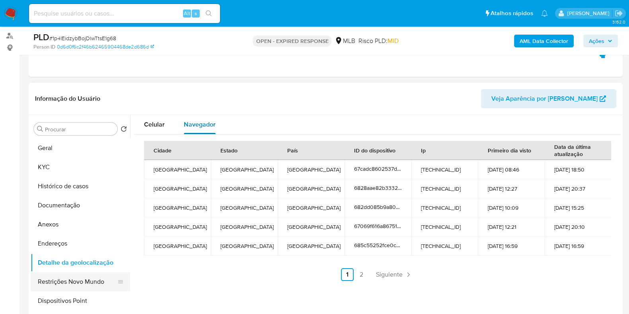
drag, startPoint x: 62, startPoint y: 283, endPoint x: 75, endPoint y: 279, distance: 13.2
click at [62, 282] on button "Restrições Novo Mundo" at bounding box center [77, 281] width 93 height 19
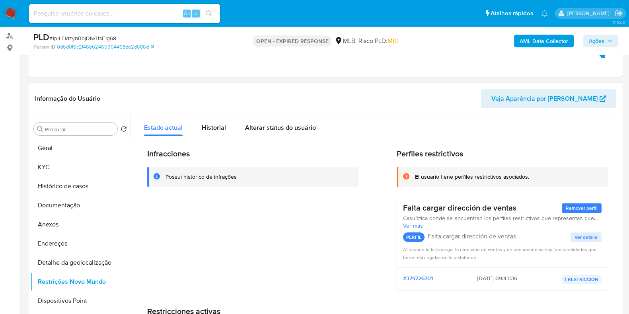
click at [577, 236] on span "Ver detalle" at bounding box center [586, 237] width 23 height 8
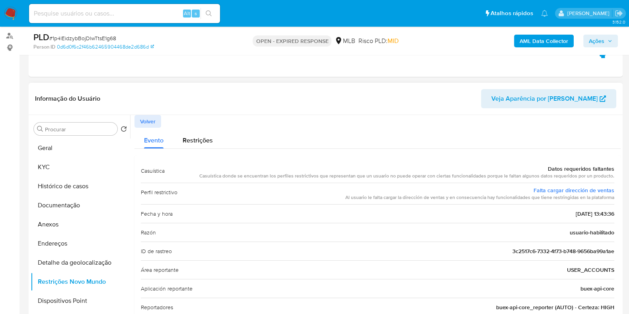
drag, startPoint x: 528, startPoint y: 191, endPoint x: 612, endPoint y: 191, distance: 84.4
click at [612, 191] on div "Casuística Datos requeridos faltantes Casuística donde se encuentran los perfil…" at bounding box center [378, 239] width 486 height 168
drag, startPoint x: 201, startPoint y: 141, endPoint x: 207, endPoint y: 138, distance: 6.6
click at [202, 141] on span "Restrições" at bounding box center [198, 140] width 30 height 9
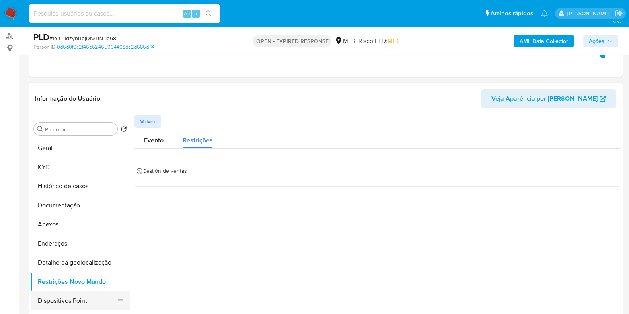
click at [69, 297] on button "Dispositivos Point" at bounding box center [77, 300] width 93 height 19
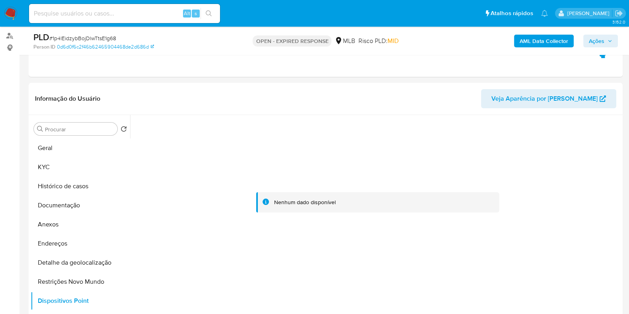
click at [548, 41] on b "AML Data Collector" at bounding box center [544, 41] width 49 height 13
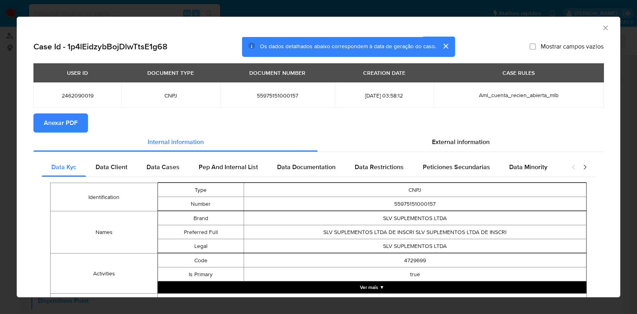
click at [51, 130] on span "Anexar PDF" at bounding box center [61, 123] width 34 height 18
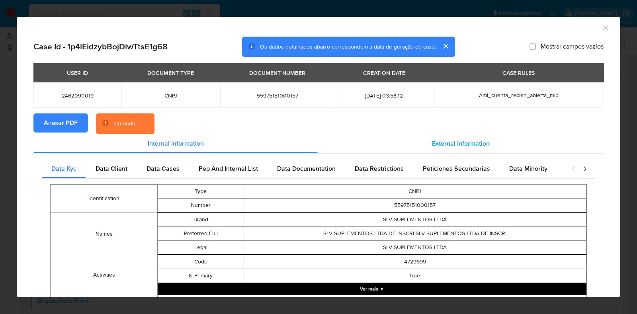
click at [447, 144] on span "External information" at bounding box center [461, 143] width 58 height 9
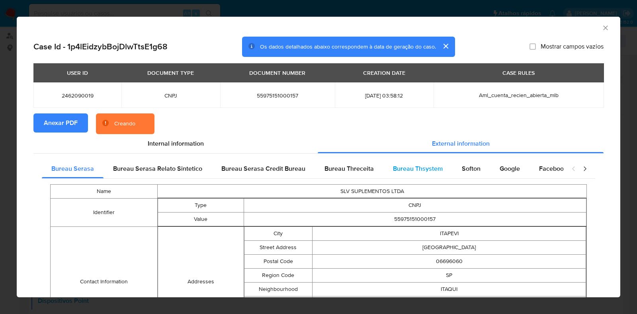
click at [396, 168] on span "Bureau Thsystem" at bounding box center [418, 168] width 50 height 9
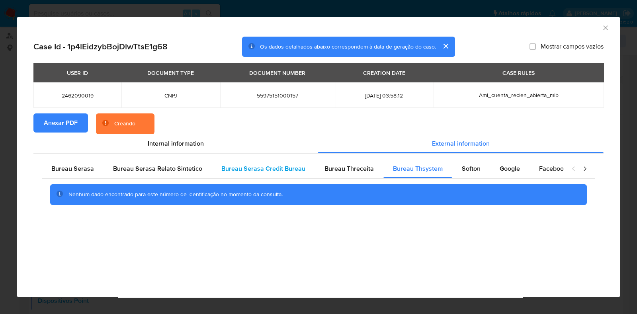
drag, startPoint x: 328, startPoint y: 167, endPoint x: 215, endPoint y: 168, distance: 113.0
click at [328, 168] on span "Bureau Threceita" at bounding box center [348, 168] width 49 height 9
click at [212, 168] on div "Bureau Serasa Credit Bureau" at bounding box center [263, 168] width 103 height 19
click at [142, 170] on span "Bureau Serasa Relato Sintetico" at bounding box center [157, 168] width 89 height 9
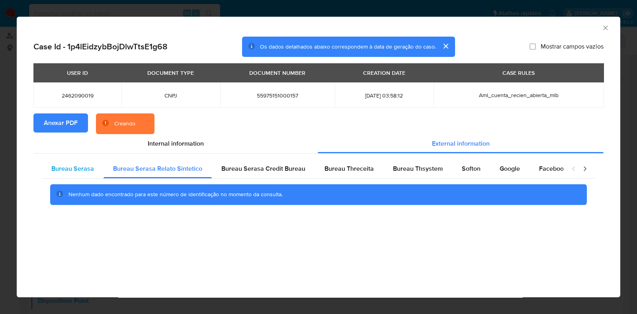
click at [73, 164] on span "Bureau Serasa" at bounding box center [72, 168] width 43 height 9
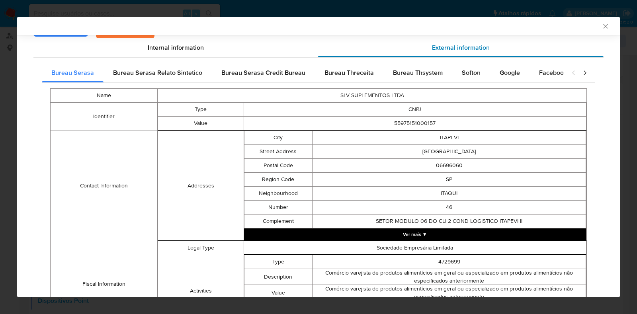
scroll to position [98, 0]
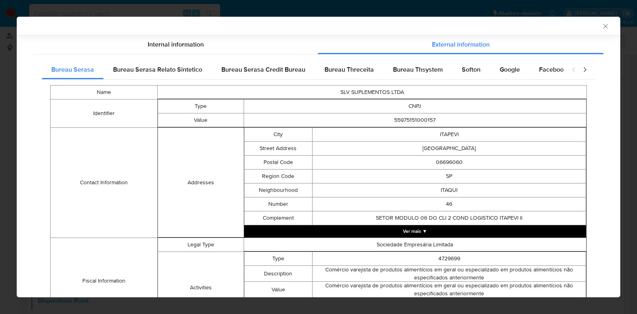
click at [432, 230] on button "Ver mais ▼" at bounding box center [415, 231] width 342 height 12
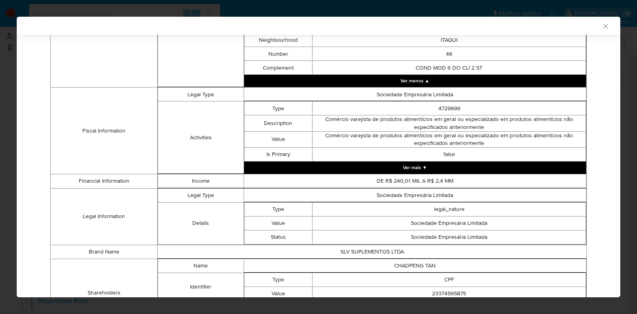
scroll to position [810, 0]
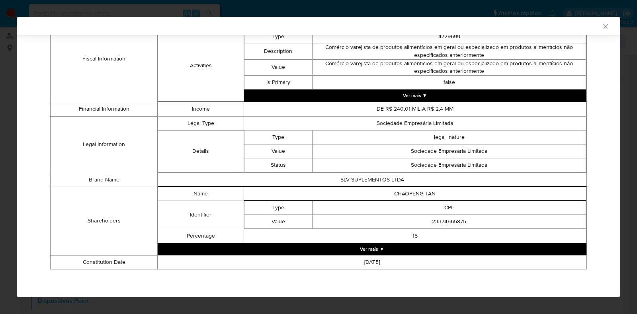
click at [358, 247] on button "Ver mais ▼" at bounding box center [372, 249] width 429 height 12
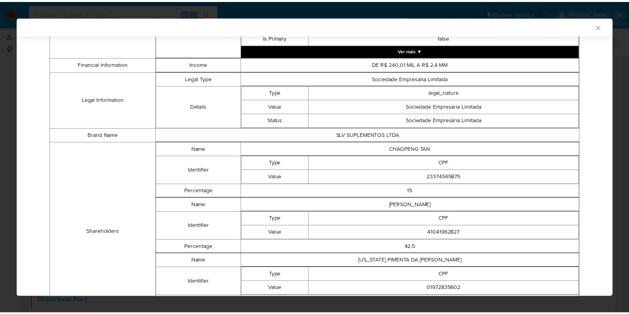
scroll to position [924, 0]
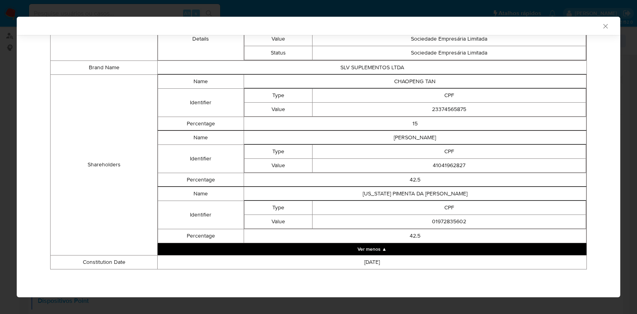
click at [601, 27] on icon "Fechar a janela" at bounding box center [605, 26] width 8 height 8
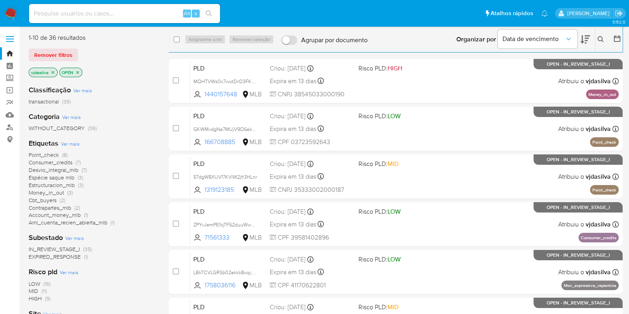
click at [601, 40] on icon at bounding box center [601, 39] width 6 height 6
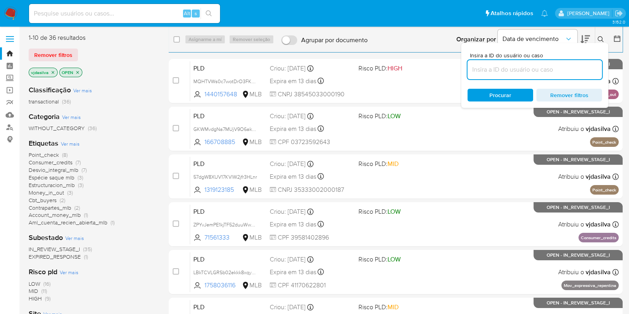
click at [523, 69] on input at bounding box center [535, 69] width 135 height 10
type input "1p4lEidzybBojDlwTtsE1g68"
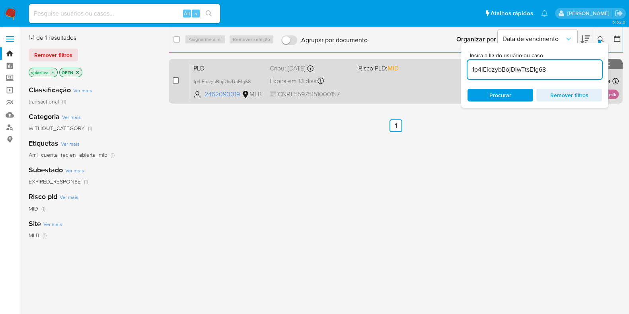
click at [178, 80] on input "checkbox" at bounding box center [176, 80] width 6 height 6
checkbox input "true"
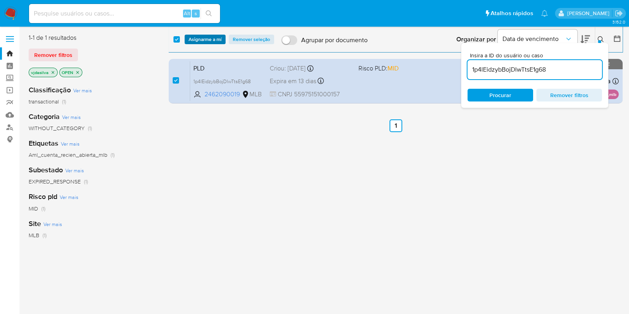
click at [204, 41] on span "Asignarme a mí" at bounding box center [205, 39] width 33 height 8
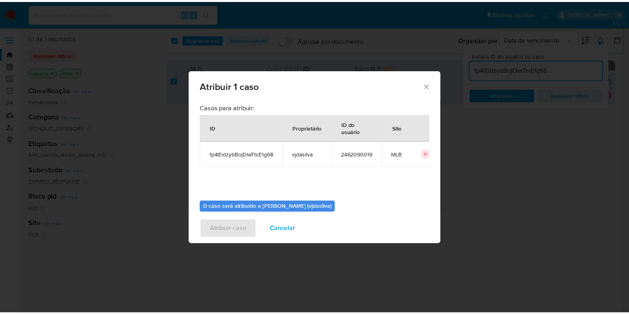
scroll to position [41, 0]
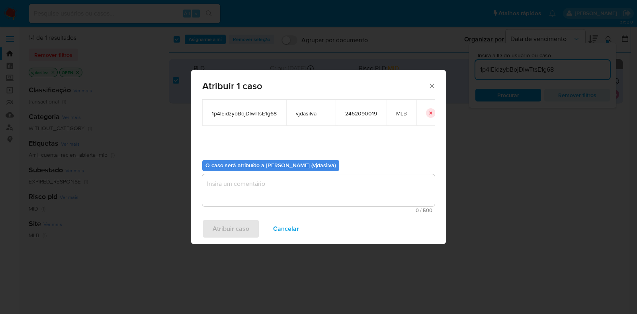
click at [350, 196] on textarea "assign-modal" at bounding box center [318, 190] width 232 height 32
click at [217, 226] on span "Atribuir caso" at bounding box center [231, 229] width 37 height 18
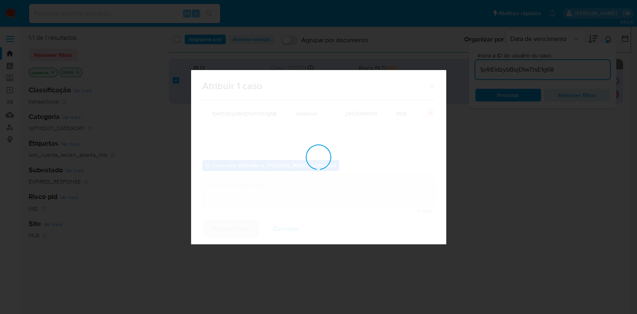
checkbox input "false"
